Goal: Task Accomplishment & Management: Use online tool/utility

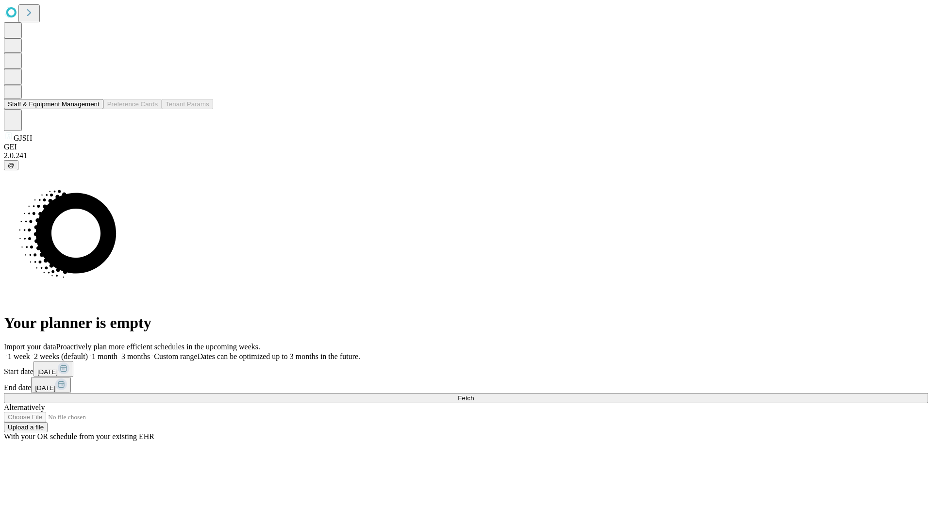
click at [93, 109] on button "Staff & Equipment Management" at bounding box center [54, 104] width 100 height 10
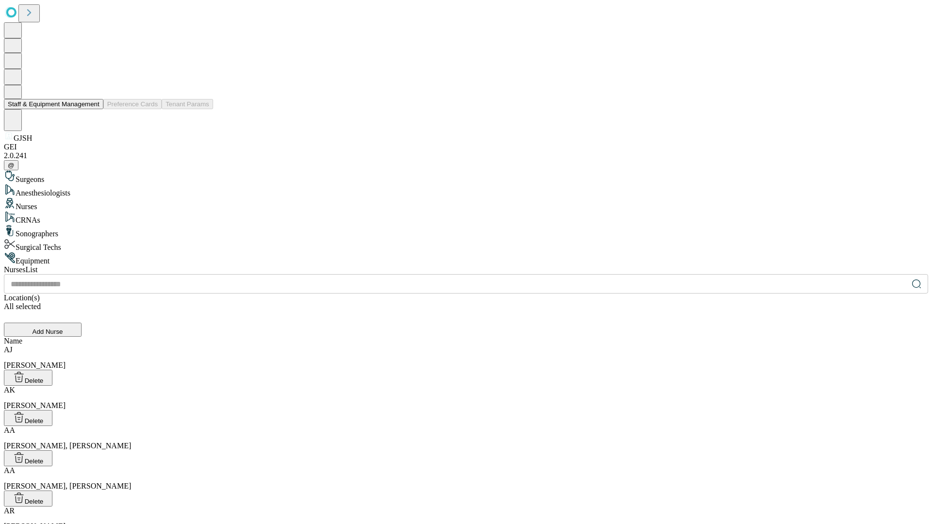
click at [93, 109] on button "Staff & Equipment Management" at bounding box center [54, 104] width 100 height 10
